Goal: Book appointment/travel/reservation

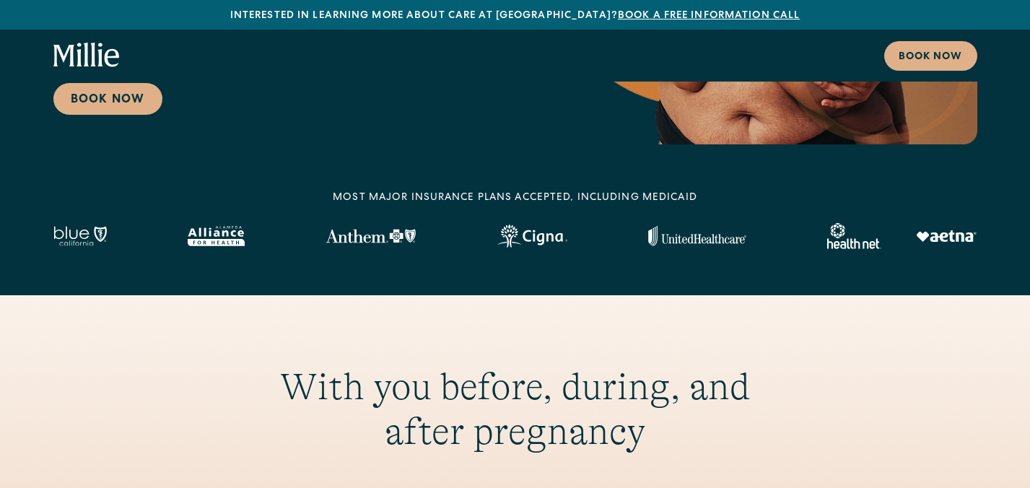
scroll to position [393, 0]
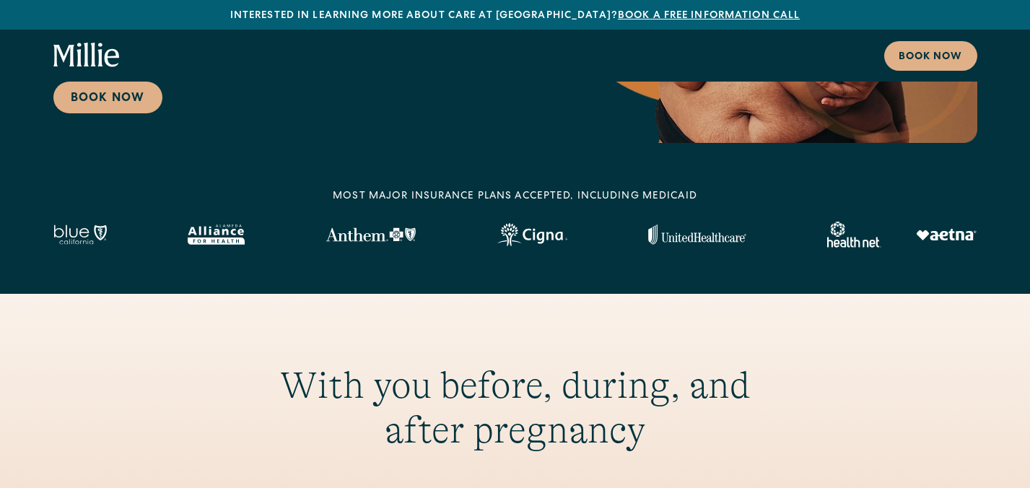
click at [71, 233] on img at bounding box center [79, 235] width 53 height 20
click at [274, 238] on div at bounding box center [515, 235] width 924 height 26
click at [429, 232] on div at bounding box center [515, 235] width 924 height 26
click at [510, 235] on img at bounding box center [532, 234] width 70 height 23
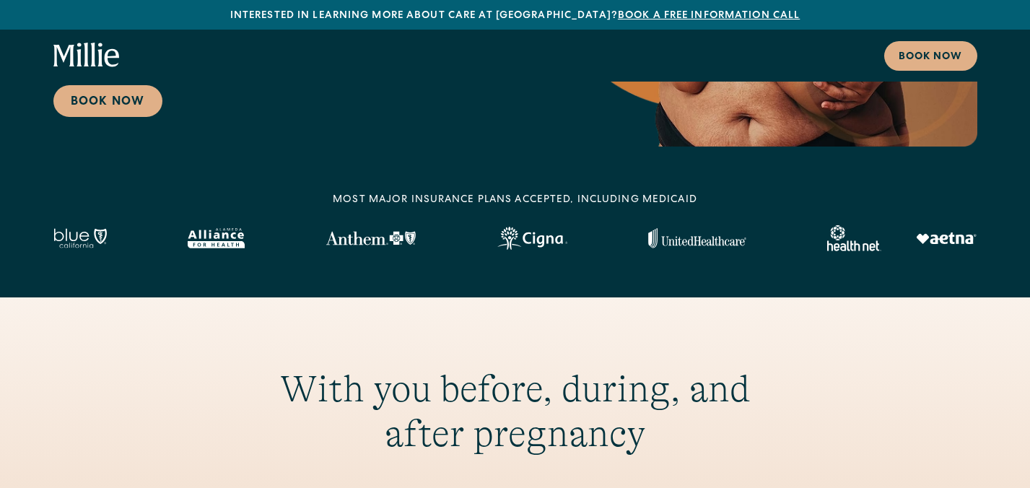
scroll to position [393, 0]
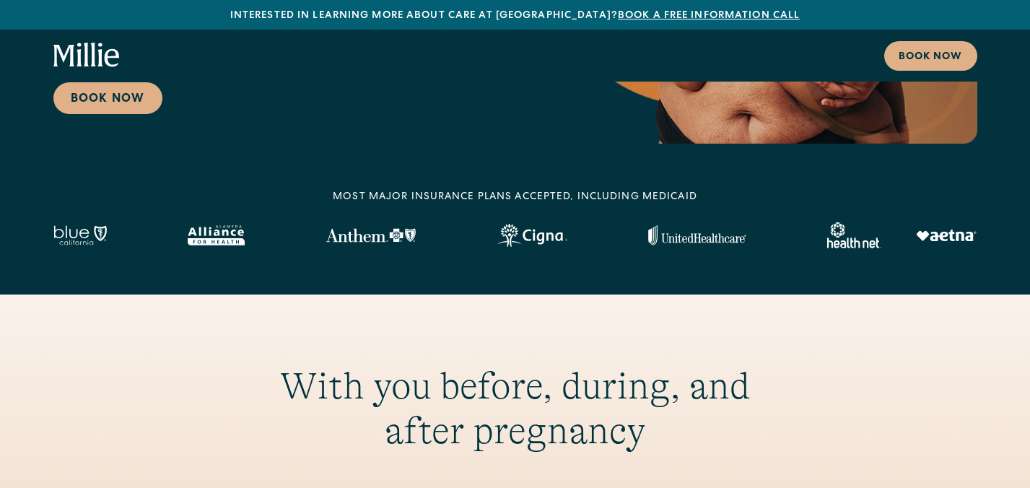
click at [843, 224] on img at bounding box center [854, 235] width 54 height 26
click at [934, 69] on link "Book now" at bounding box center [930, 56] width 93 height 30
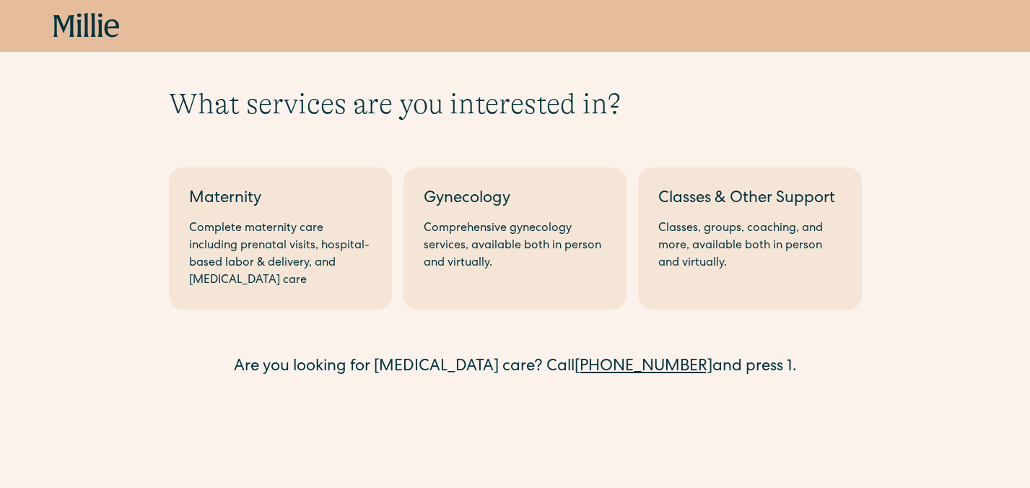
scroll to position [10, 0]
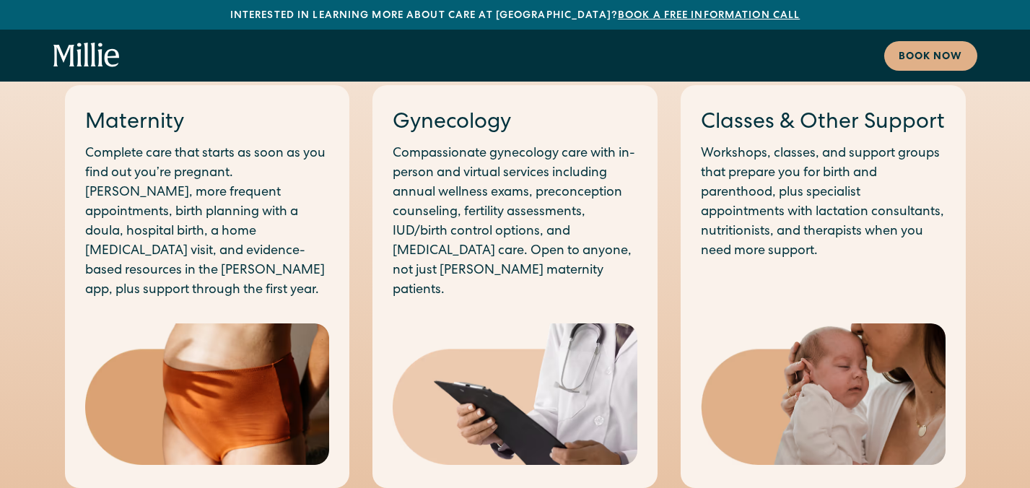
scroll to position [835, 0]
click at [519, 261] on p "Compassionate gynecology care with in-person and virtual services including ann…" at bounding box center [515, 223] width 245 height 156
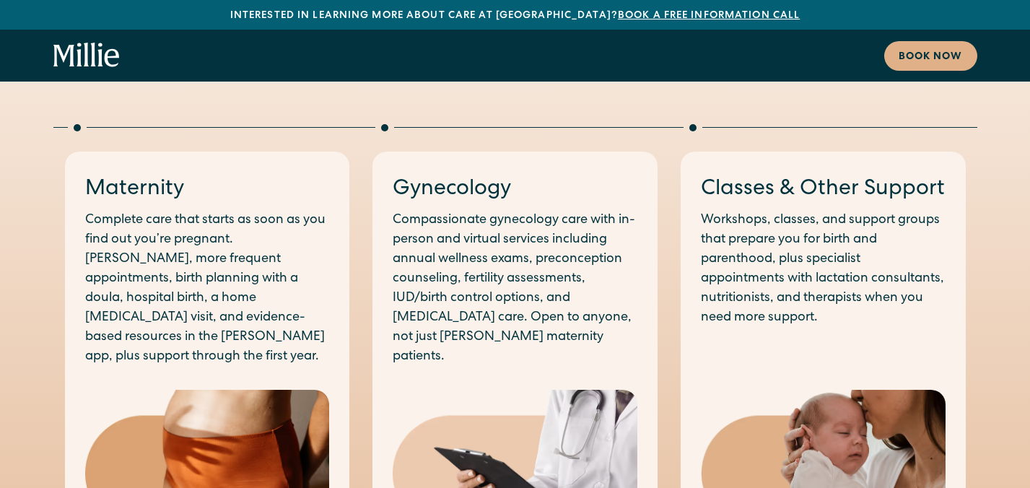
scroll to position [767, 0]
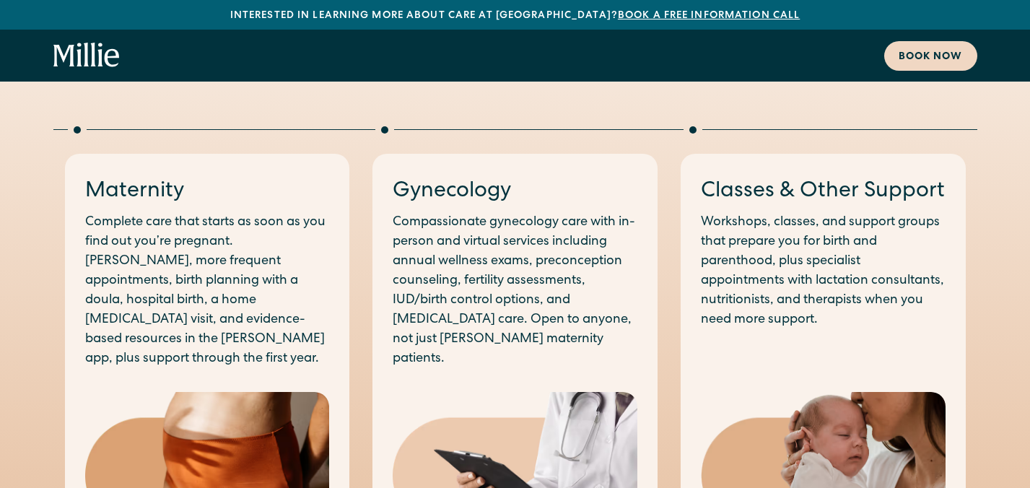
click at [929, 56] on div "Book now" at bounding box center [931, 57] width 64 height 15
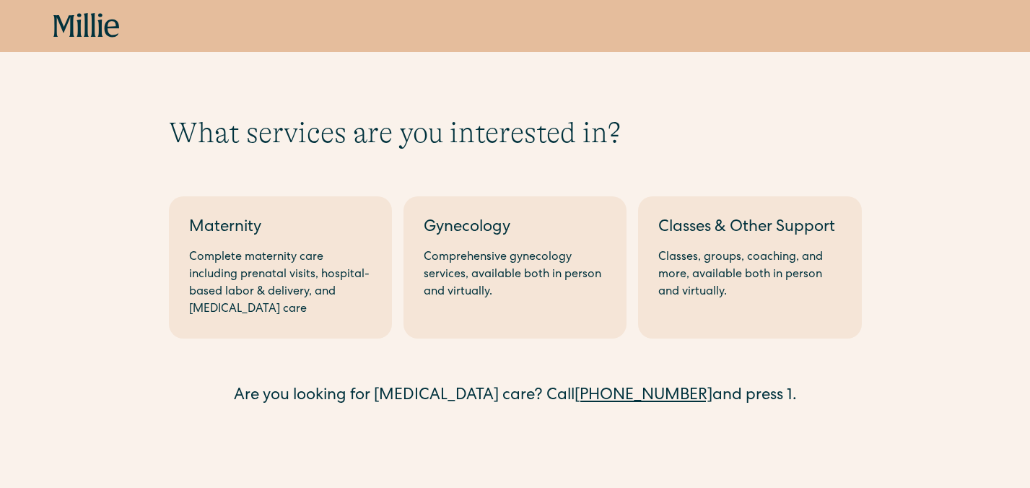
click at [242, 313] on div "Complete maternity care including prenatal visits, hospital-based labor & deliv…" at bounding box center [280, 283] width 183 height 69
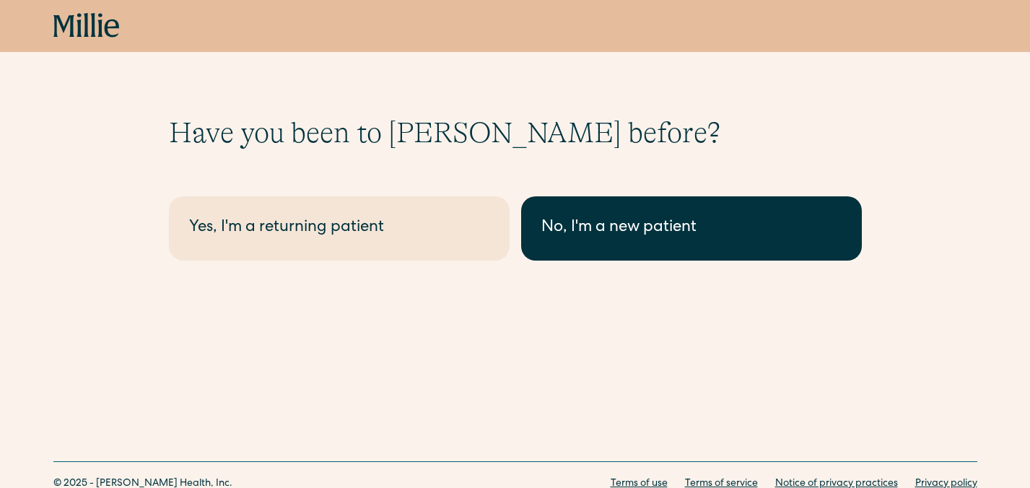
click at [825, 217] on div "No, I'm a new patient" at bounding box center [692, 229] width 300 height 24
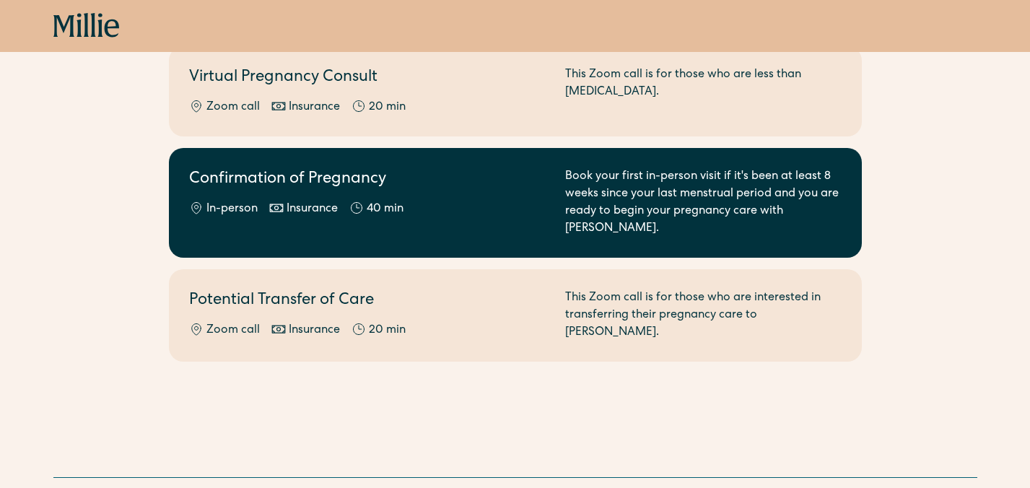
scroll to position [303, 0]
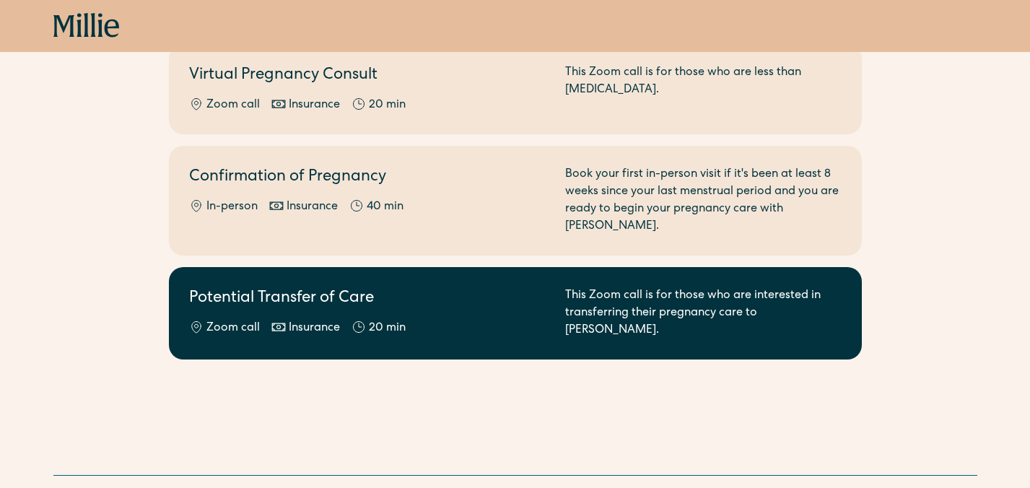
click at [623, 288] on div "This Zoom call is for those who are interested in transferring their pregnancy …" at bounding box center [703, 313] width 277 height 52
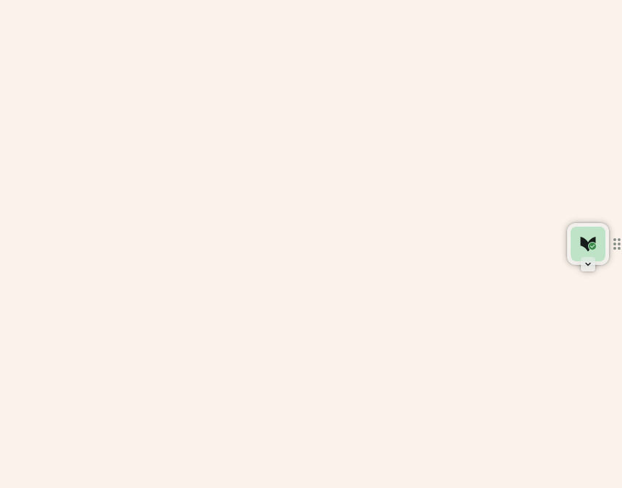
scroll to position [2327, 0]
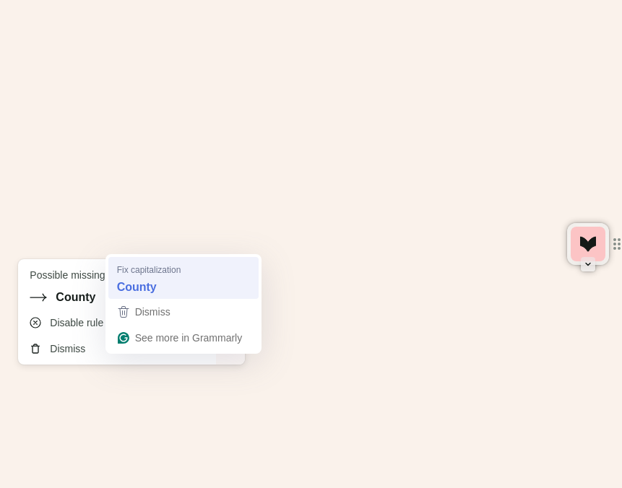
click at [162, 277] on div "County" at bounding box center [183, 287] width 139 height 23
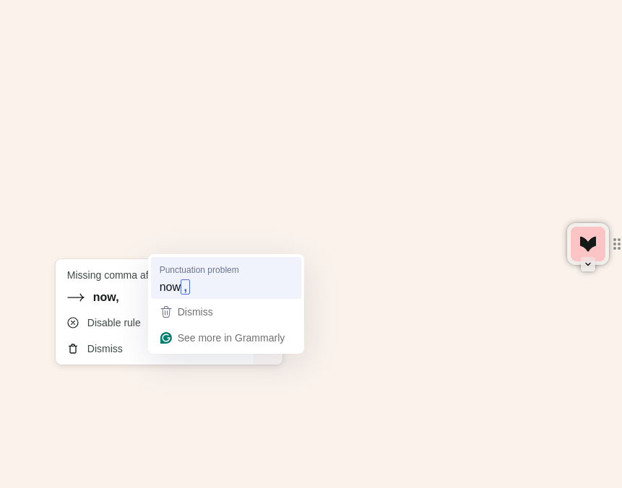
click at [172, 272] on span "Punctuation problem" at bounding box center [199, 270] width 79 height 14
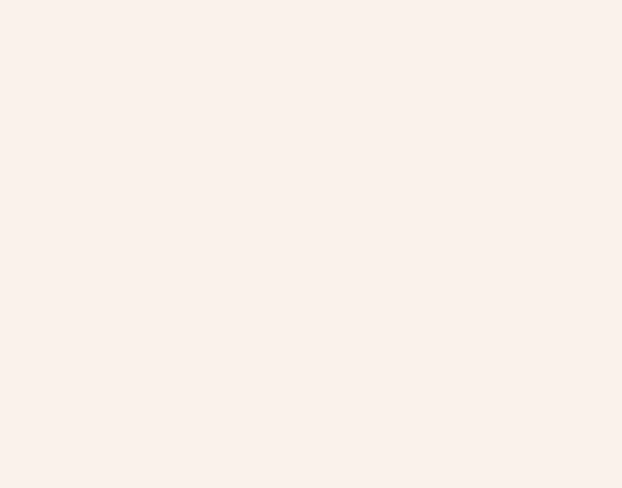
scroll to position [897, 0]
